Goal: Transaction & Acquisition: Purchase product/service

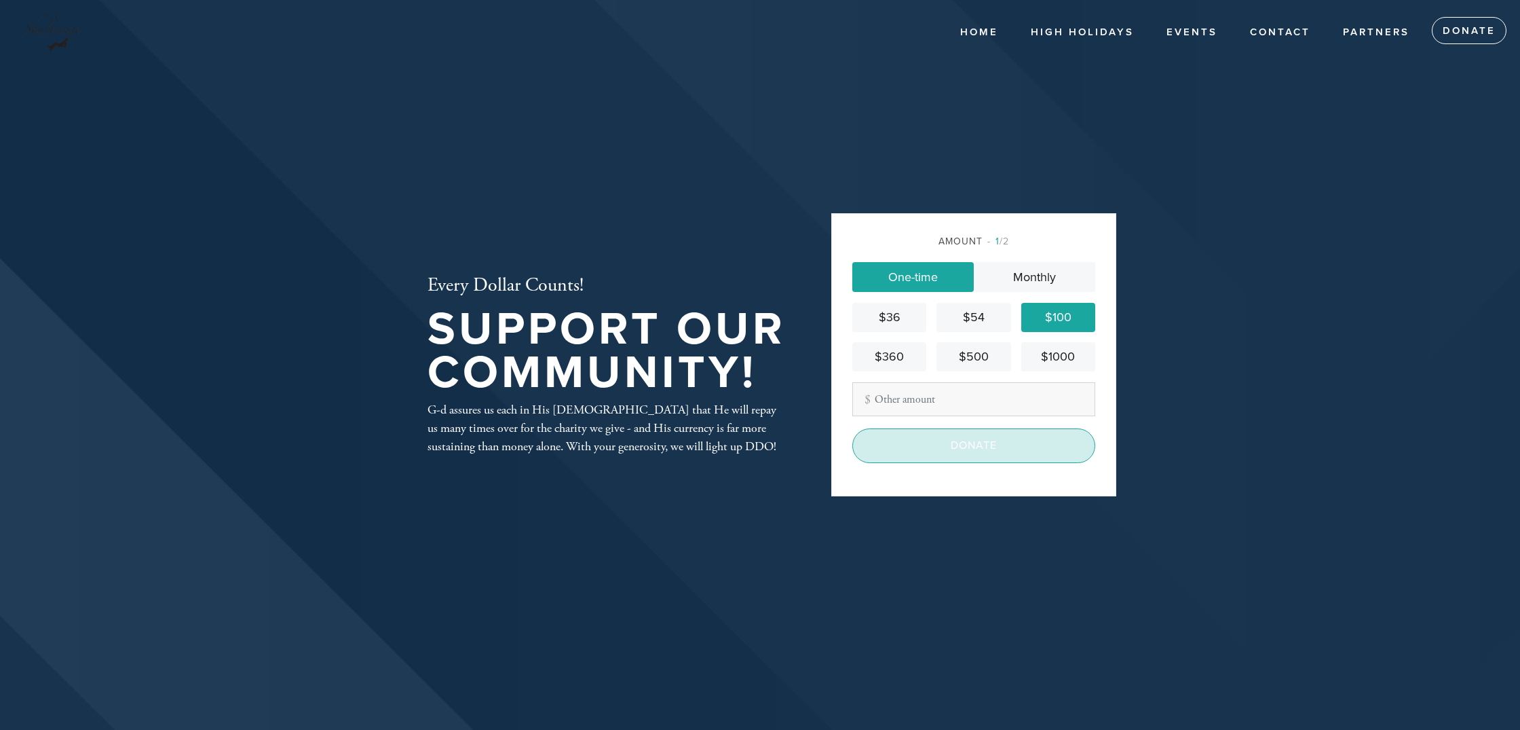
click at [988, 447] on input "Donate" at bounding box center [974, 445] width 243 height 34
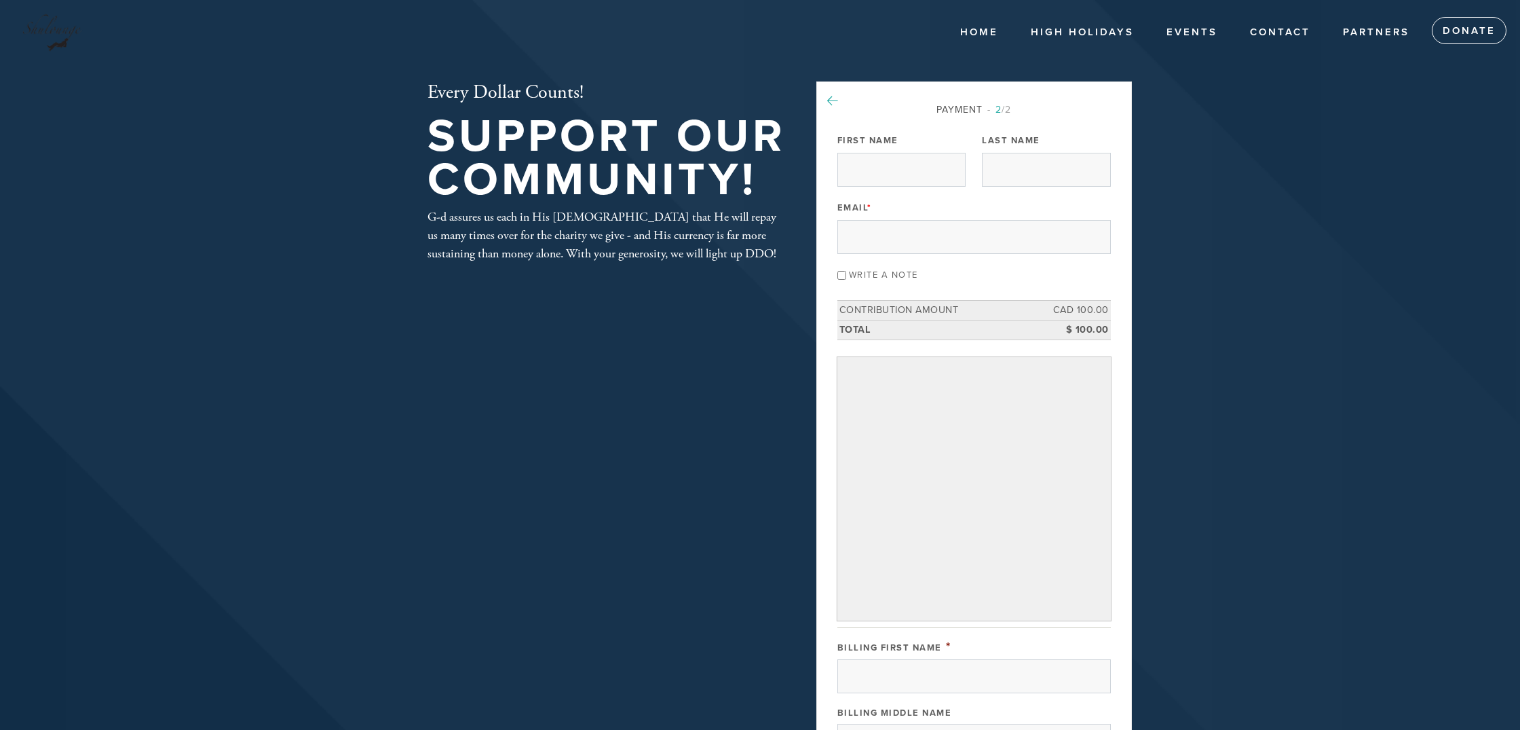
click at [838, 97] on icon at bounding box center [832, 101] width 11 height 12
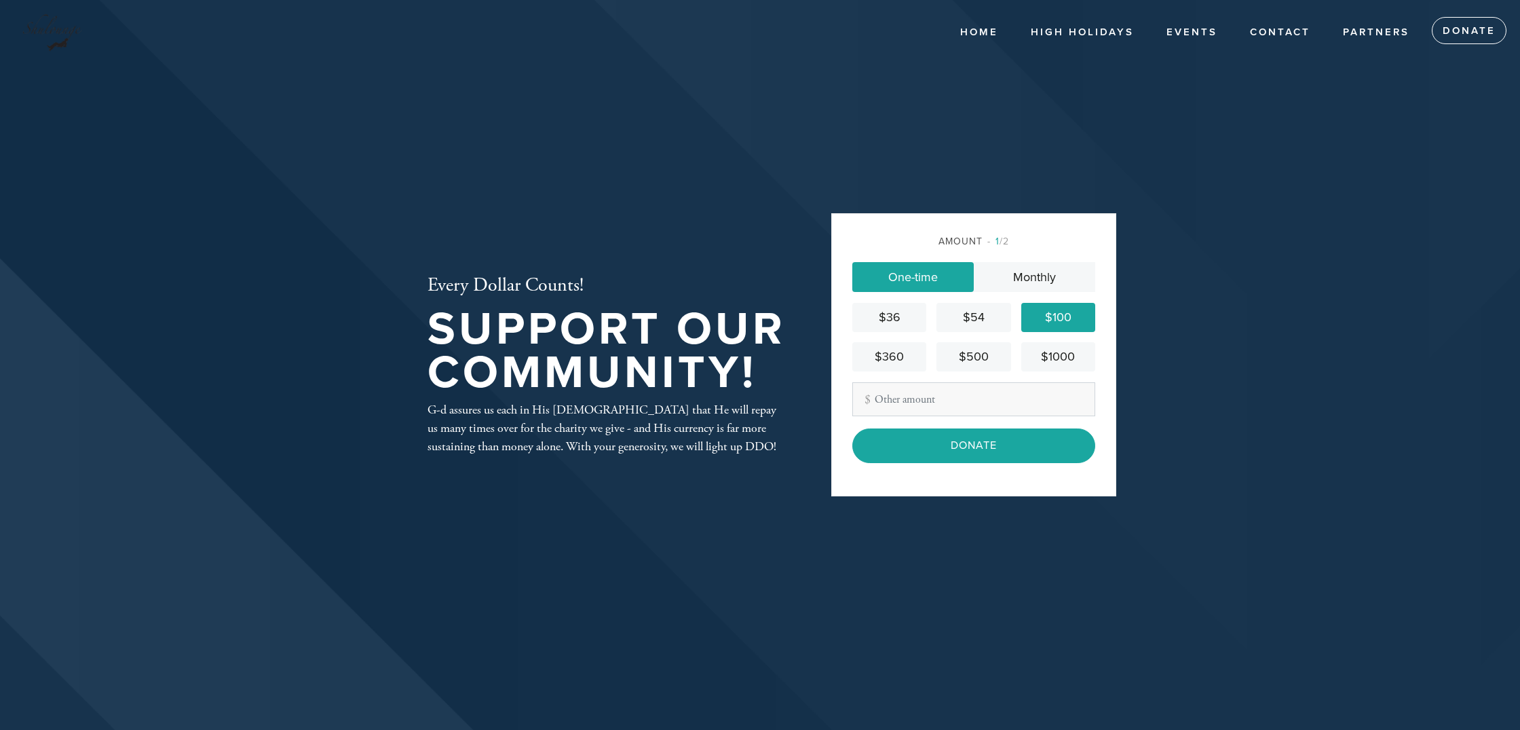
click at [902, 392] on input "Other Amount" at bounding box center [974, 399] width 243 height 34
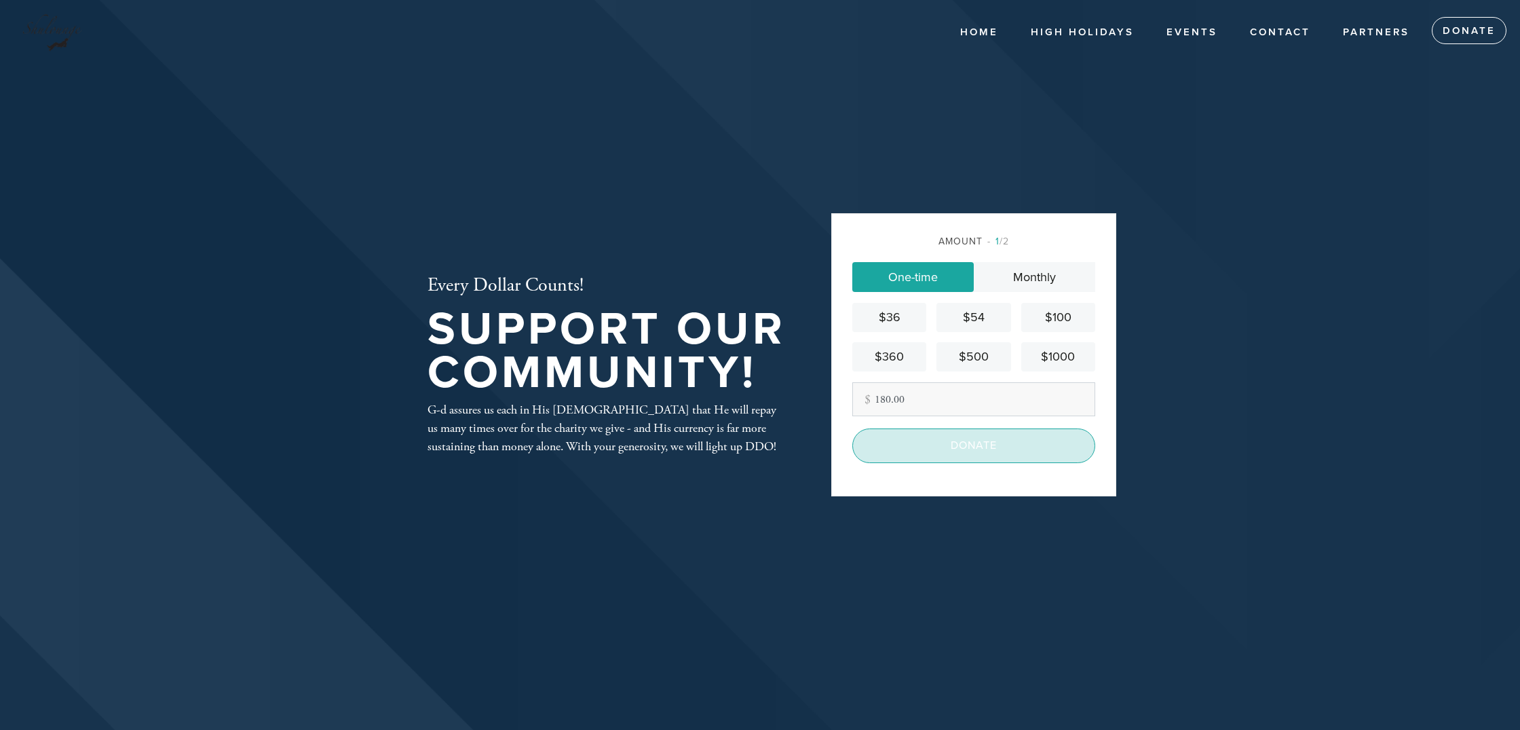
type input "180.00"
click at [954, 455] on input "Donate" at bounding box center [974, 445] width 243 height 34
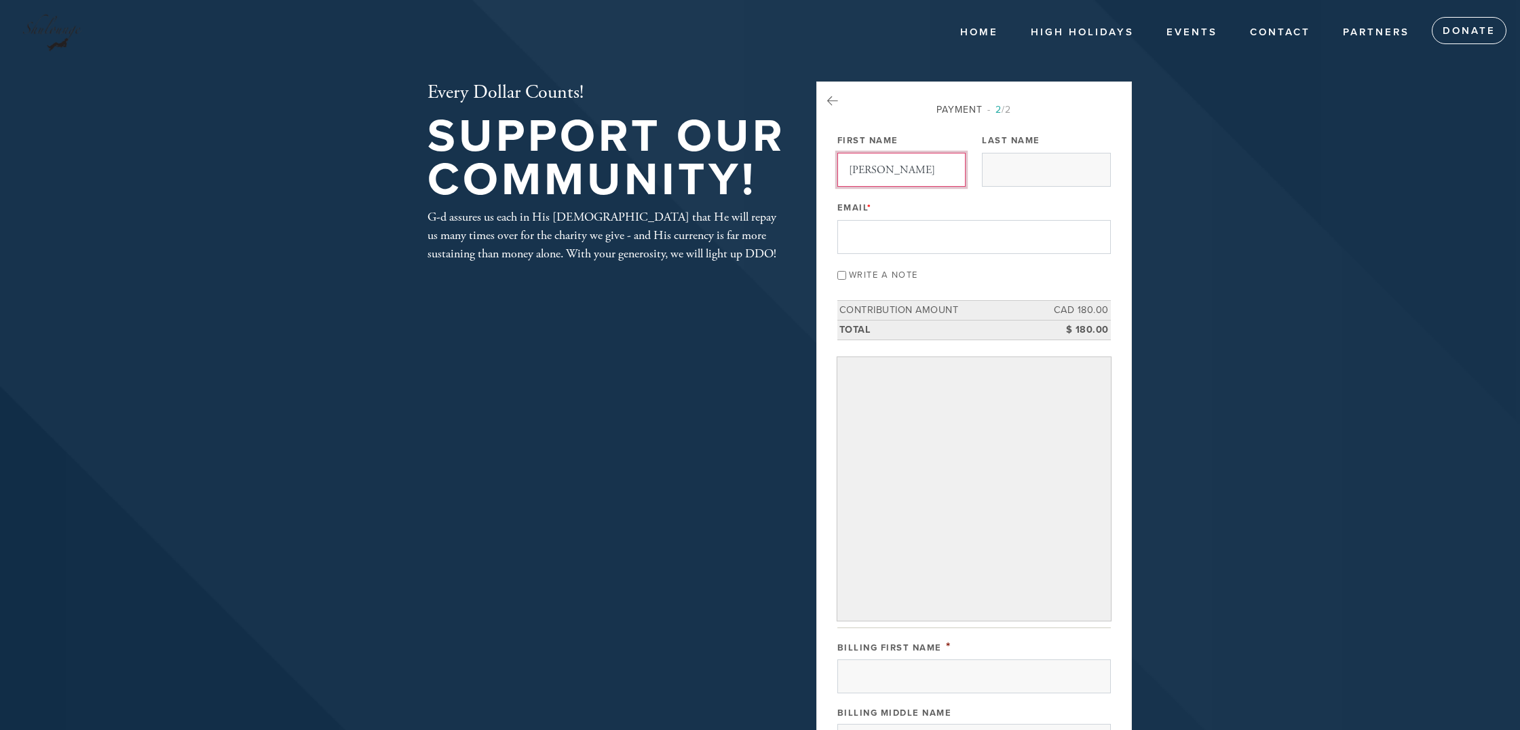
type input "Jonathan"
type input "Hubscher"
type input "hubscherj@hotmail.com"
type input "Jonathan"
type input "Hubscher"
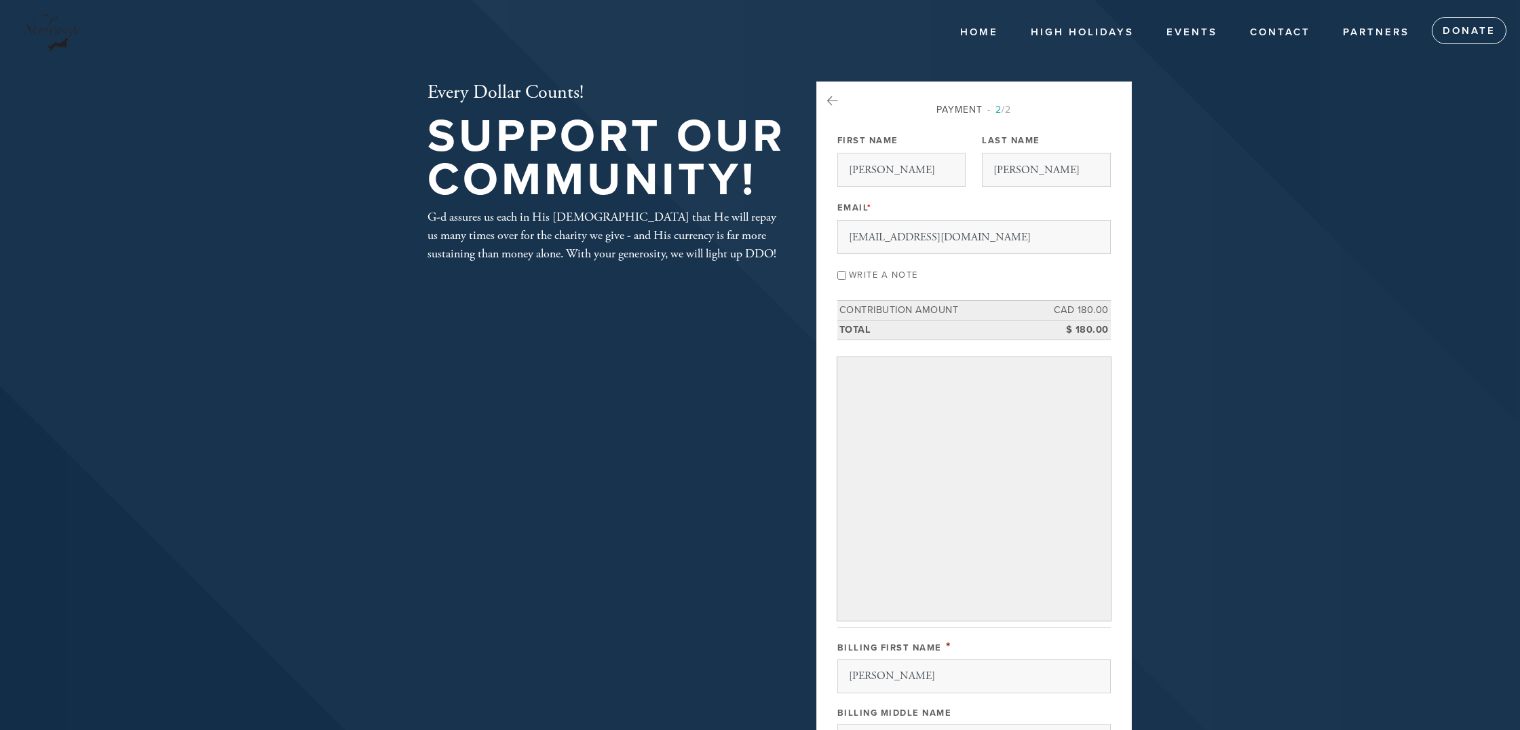
type input "1234 rue Tecumseh"
type input "Dollard-des-Ormeaux"
type input "H9B2Y8"
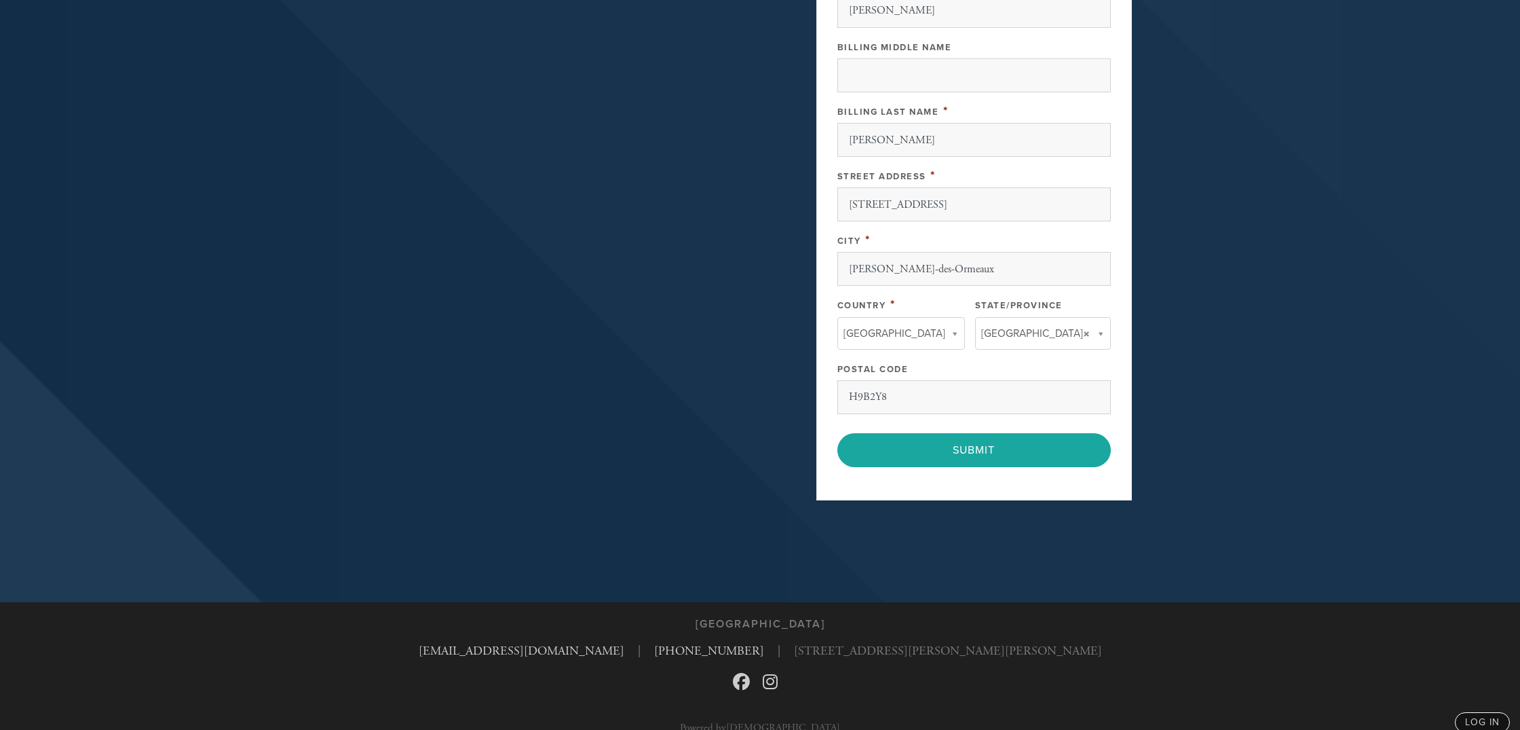
scroll to position [668, 0]
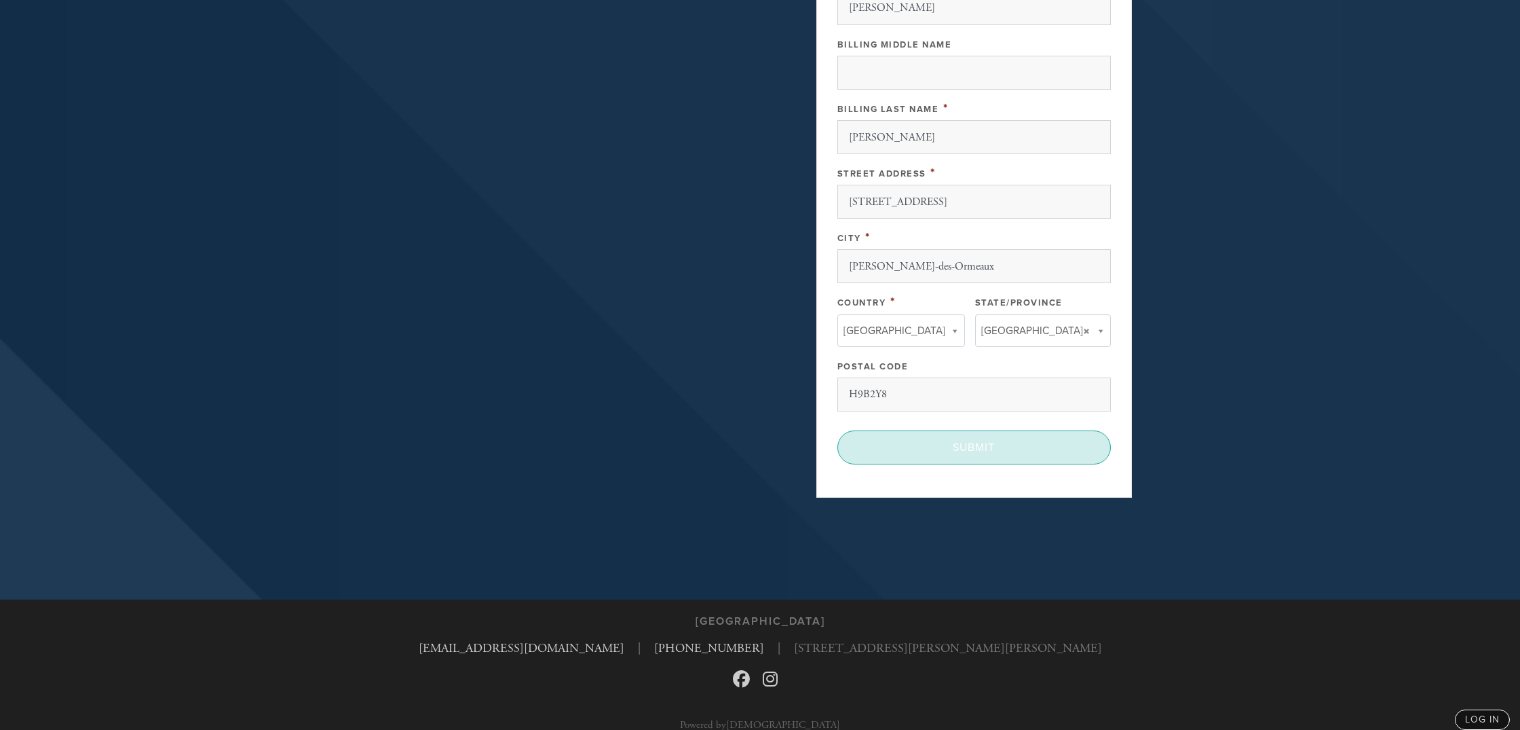
click at [986, 447] on input "Submit" at bounding box center [975, 447] width 274 height 34
